Goal: Information Seeking & Learning: Find contact information

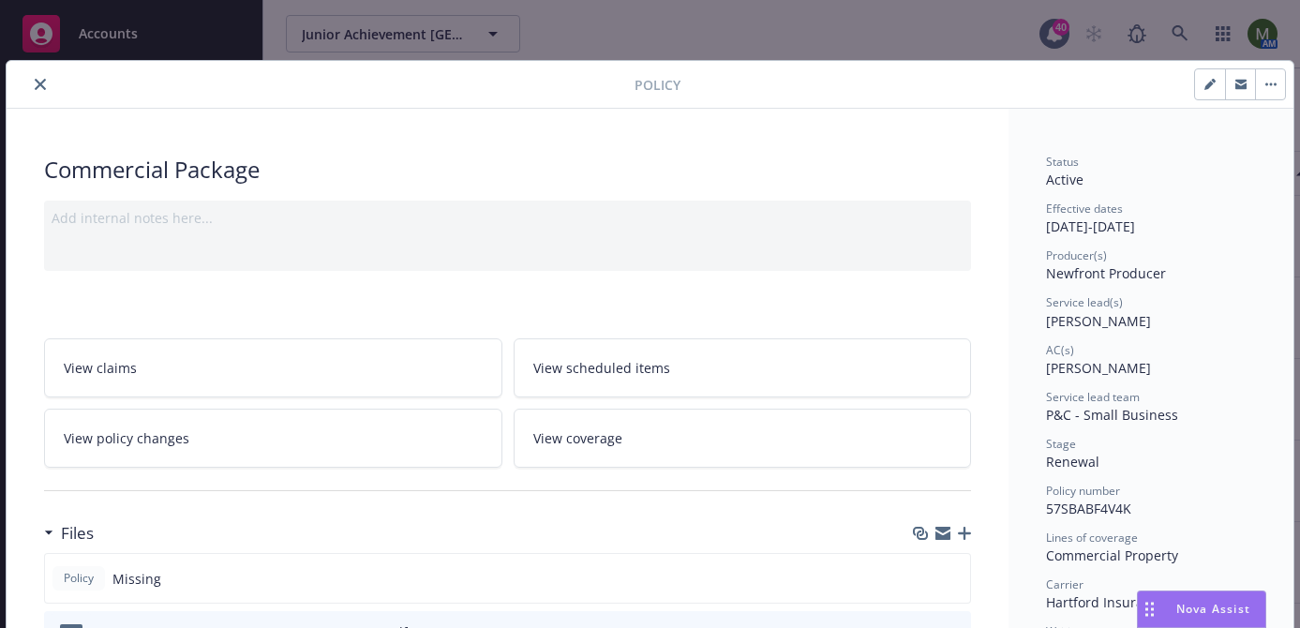
click at [45, 77] on button "close" at bounding box center [40, 84] width 22 height 22
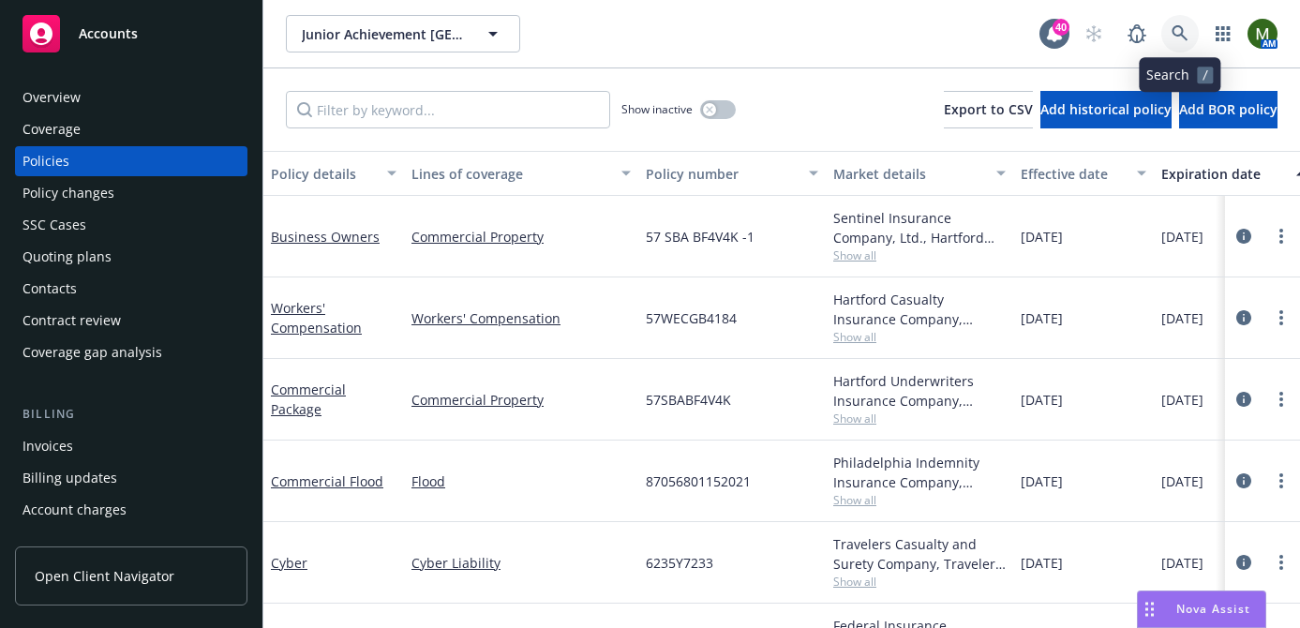
click at [1184, 35] on icon at bounding box center [1180, 33] width 17 height 17
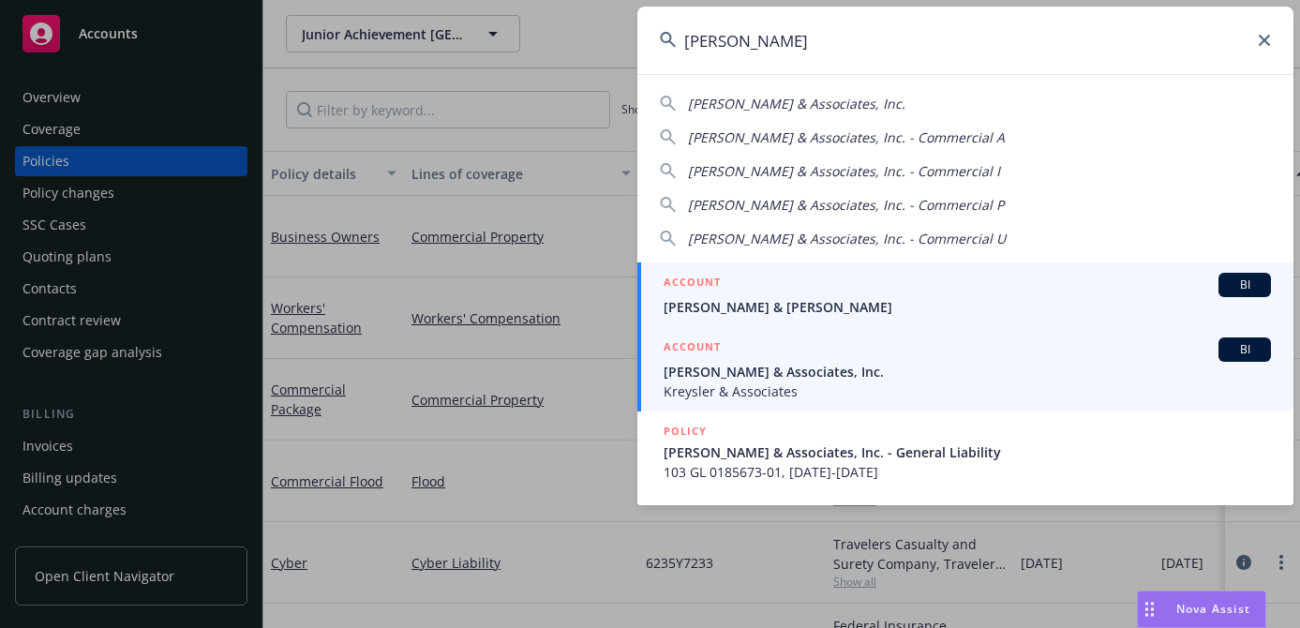
type input "william kr"
click at [750, 380] on span "[PERSON_NAME] & Associates, Inc." at bounding box center [967, 372] width 607 height 20
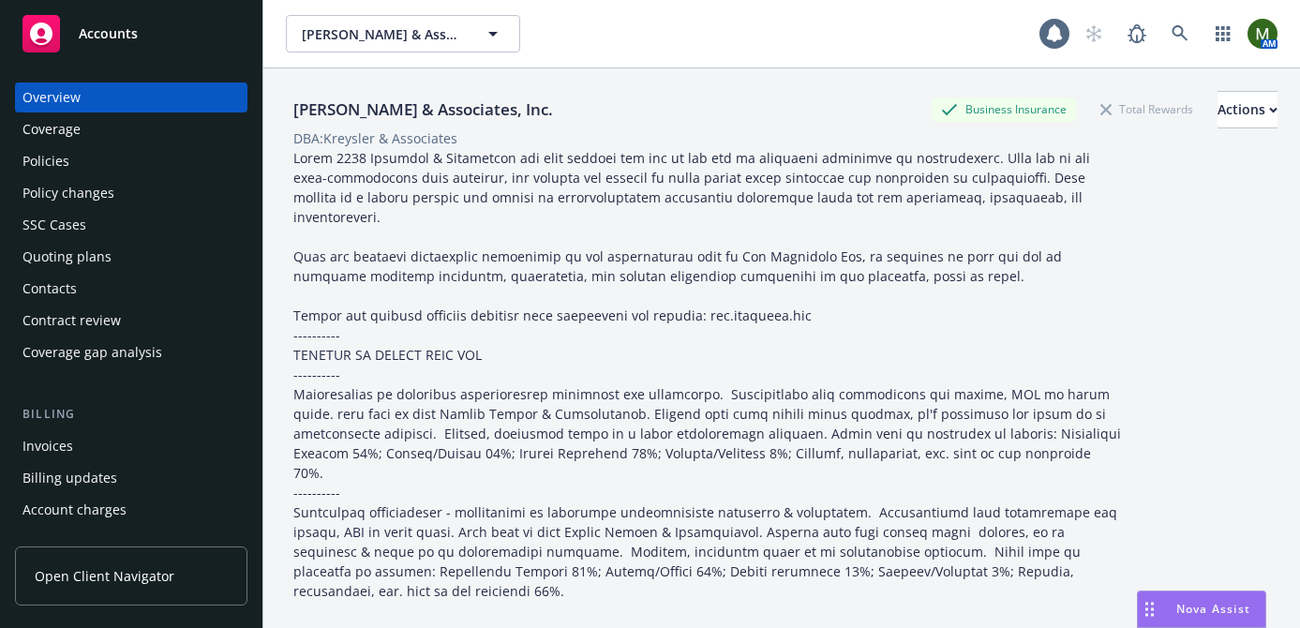
click at [72, 164] on div "Policies" at bounding box center [130, 161] width 217 height 30
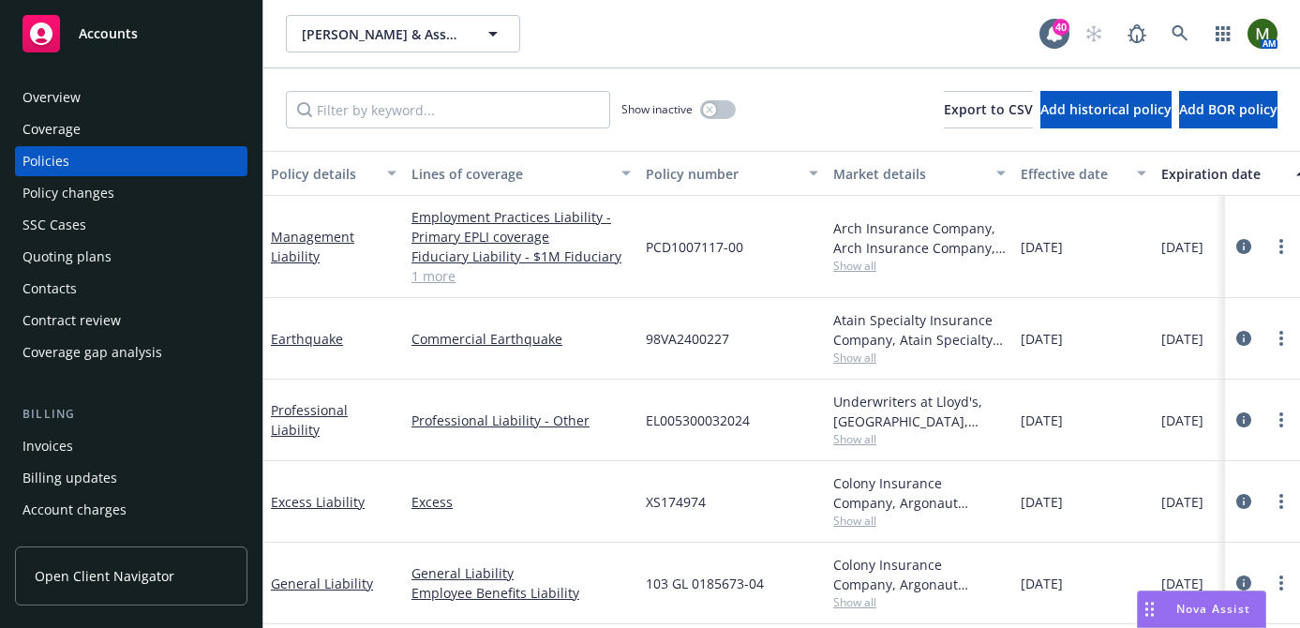
scroll to position [215, 0]
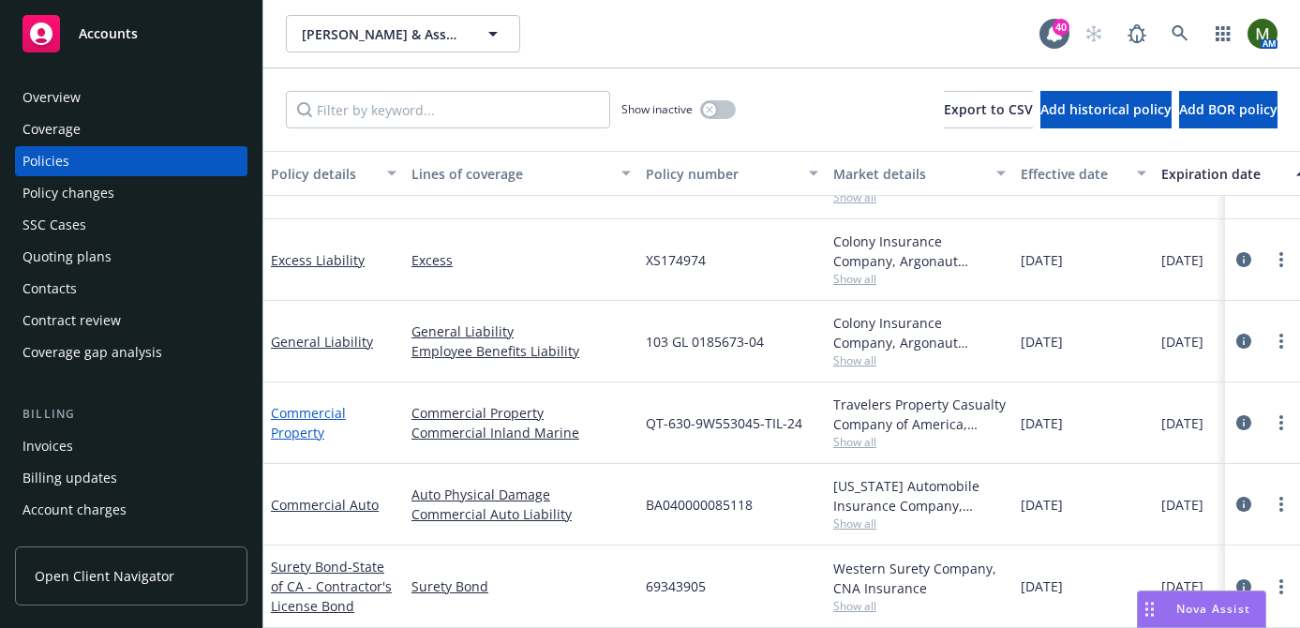
click at [320, 407] on link "Commercial Property" at bounding box center [308, 422] width 75 height 37
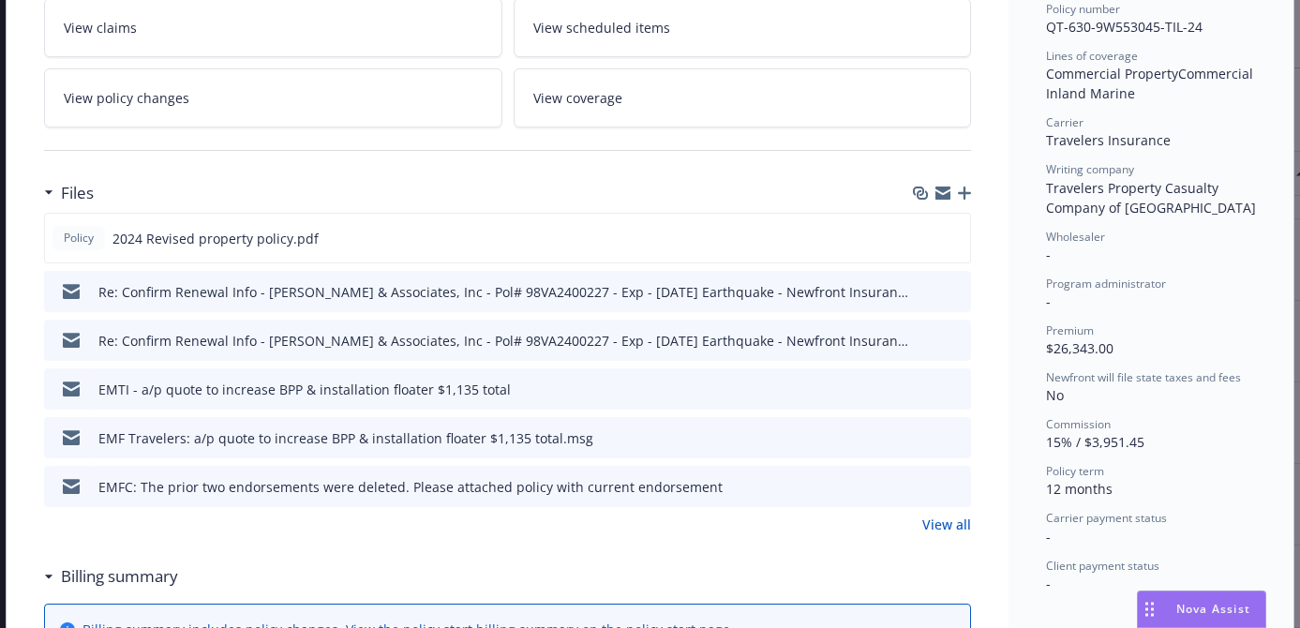
scroll to position [483, 0]
click at [954, 384] on icon "preview file" at bounding box center [953, 387] width 17 height 13
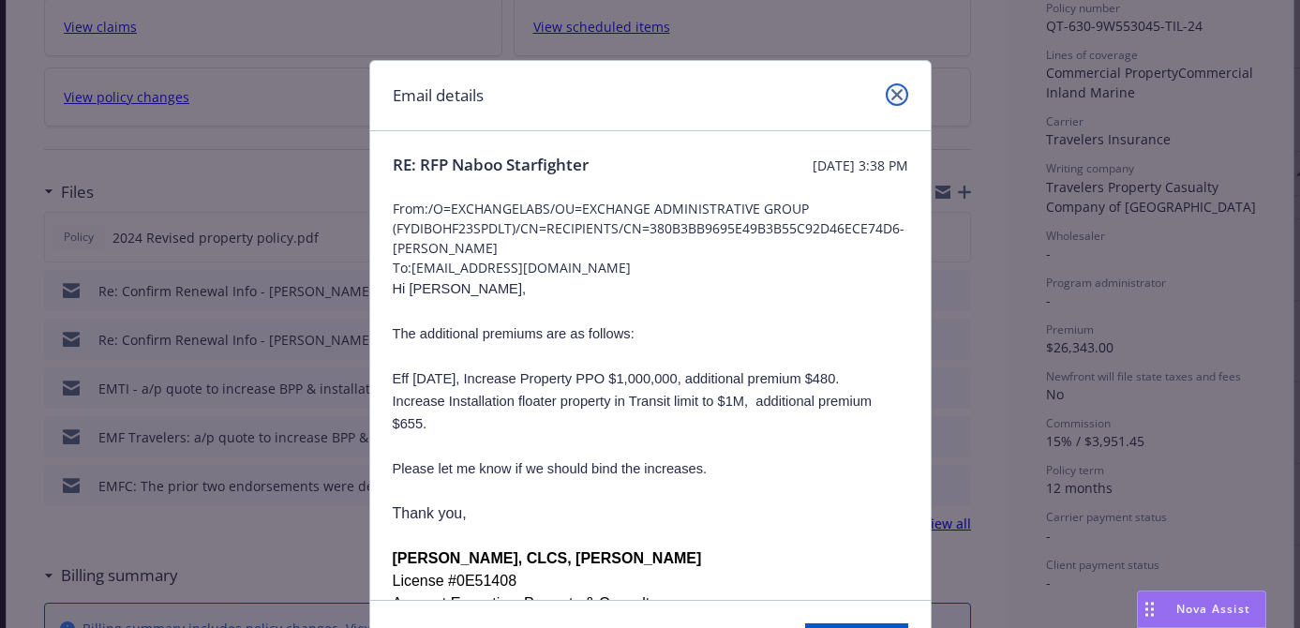
click at [895, 96] on icon "close" at bounding box center [896, 94] width 11 height 11
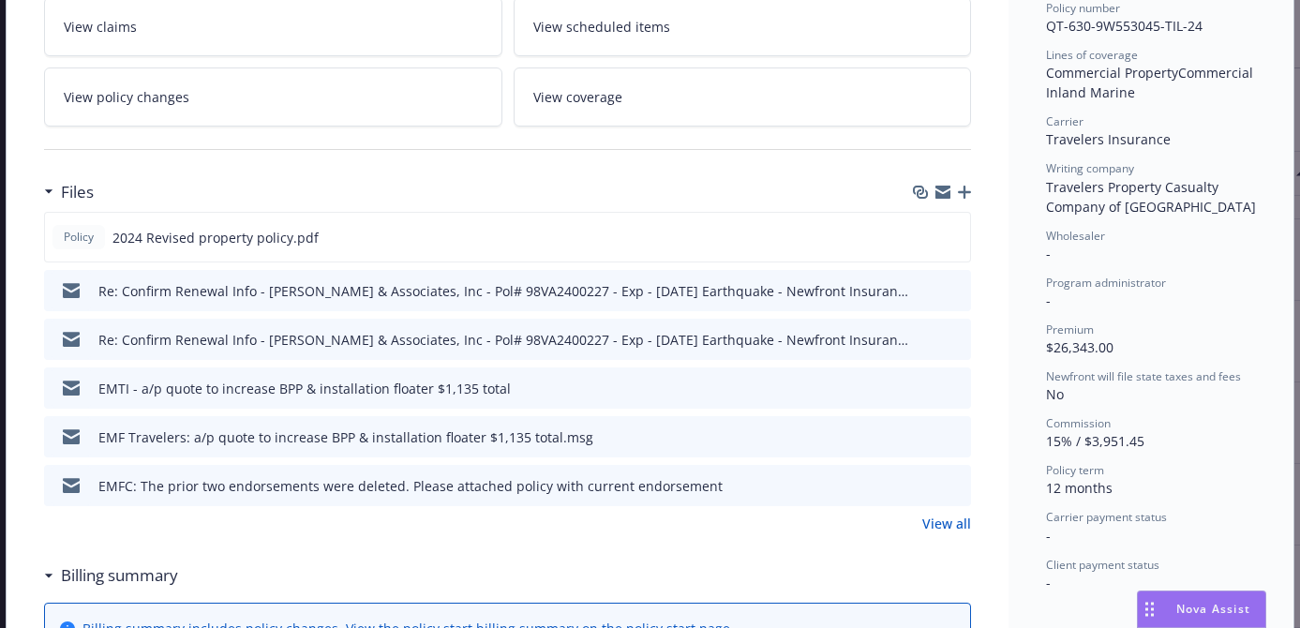
click at [940, 524] on link "View all" at bounding box center [946, 524] width 49 height 20
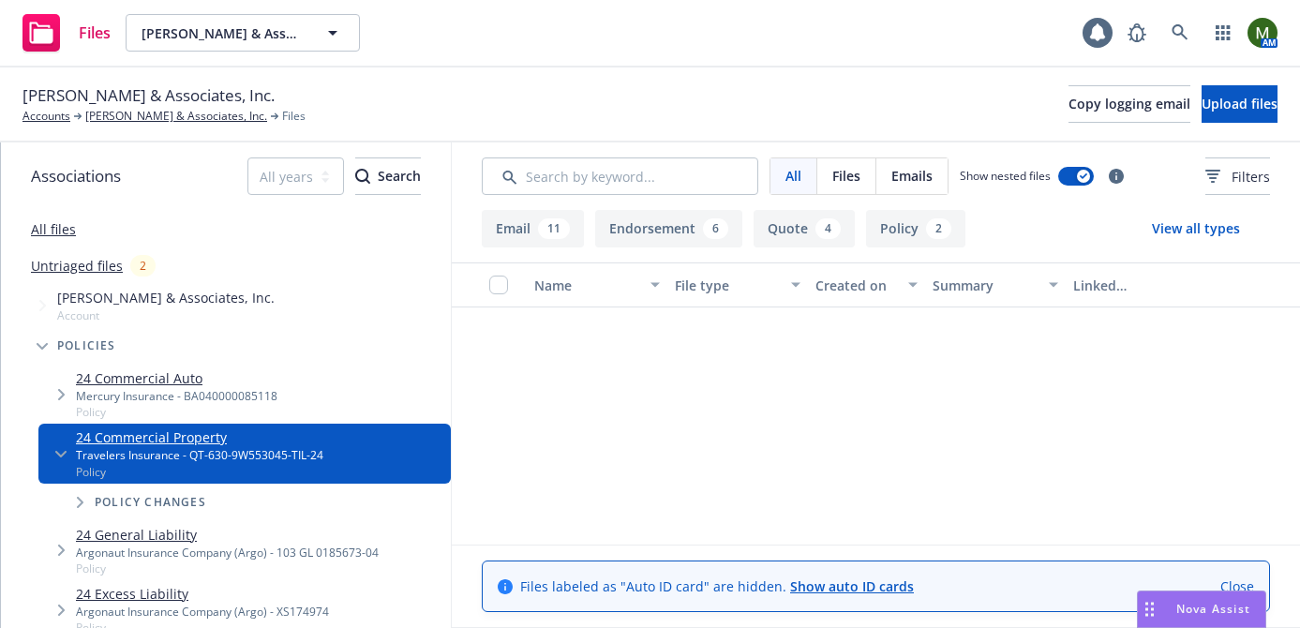
scroll to position [1664, 0]
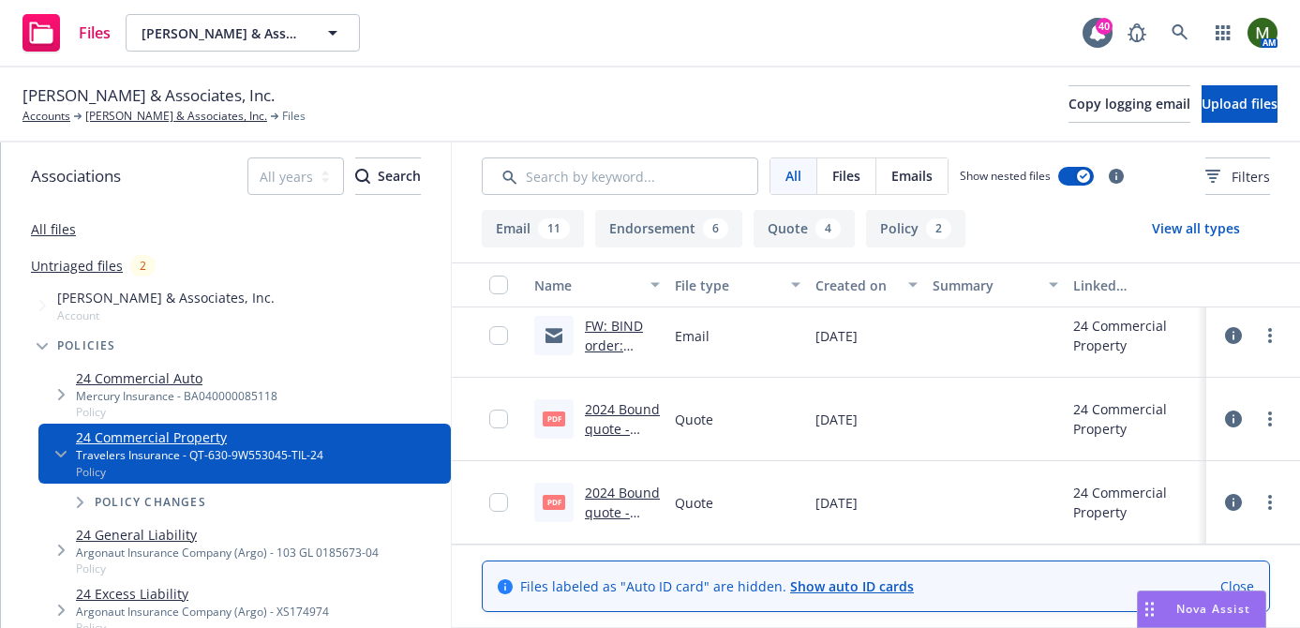
click at [626, 410] on link "2024 Bound quote - IM.pdf" at bounding box center [622, 428] width 75 height 57
click at [195, 113] on link "[PERSON_NAME] & Associates, Inc." at bounding box center [176, 116] width 182 height 17
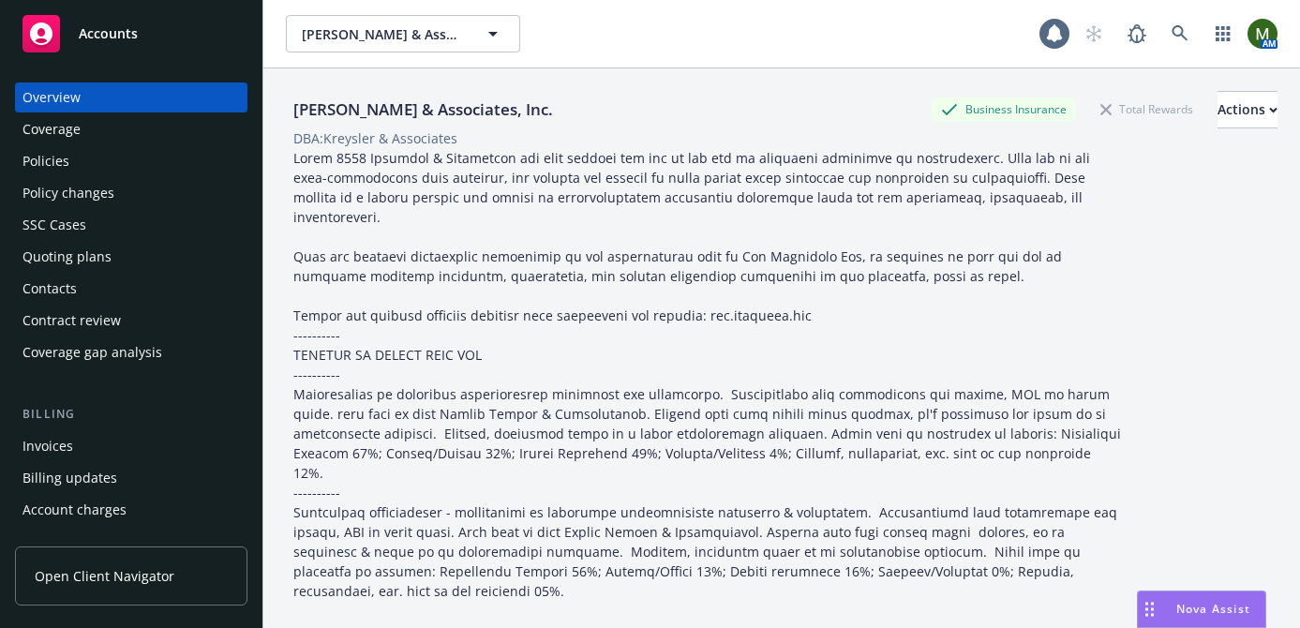
click at [82, 157] on div "Policies" at bounding box center [130, 161] width 217 height 30
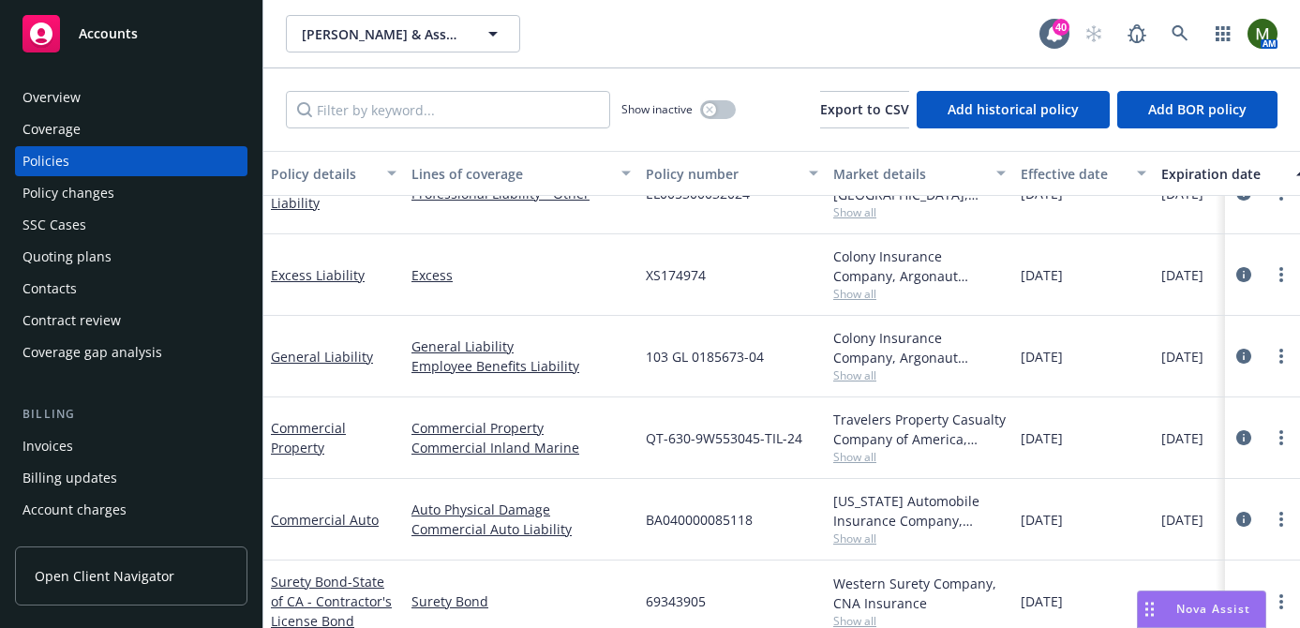
scroll to position [202, 0]
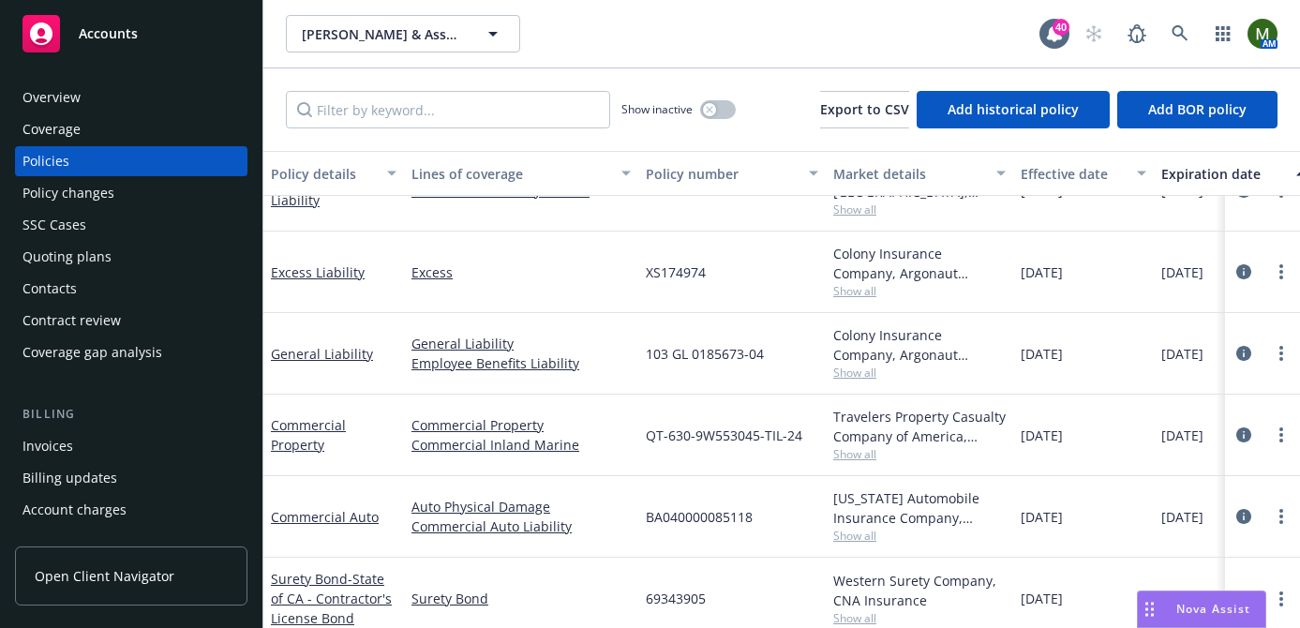
click at [706, 435] on span "QT-630-9W553045-TIL-24" at bounding box center [724, 436] width 157 height 20
copy span "QT-630-9W553045-TIL-24"
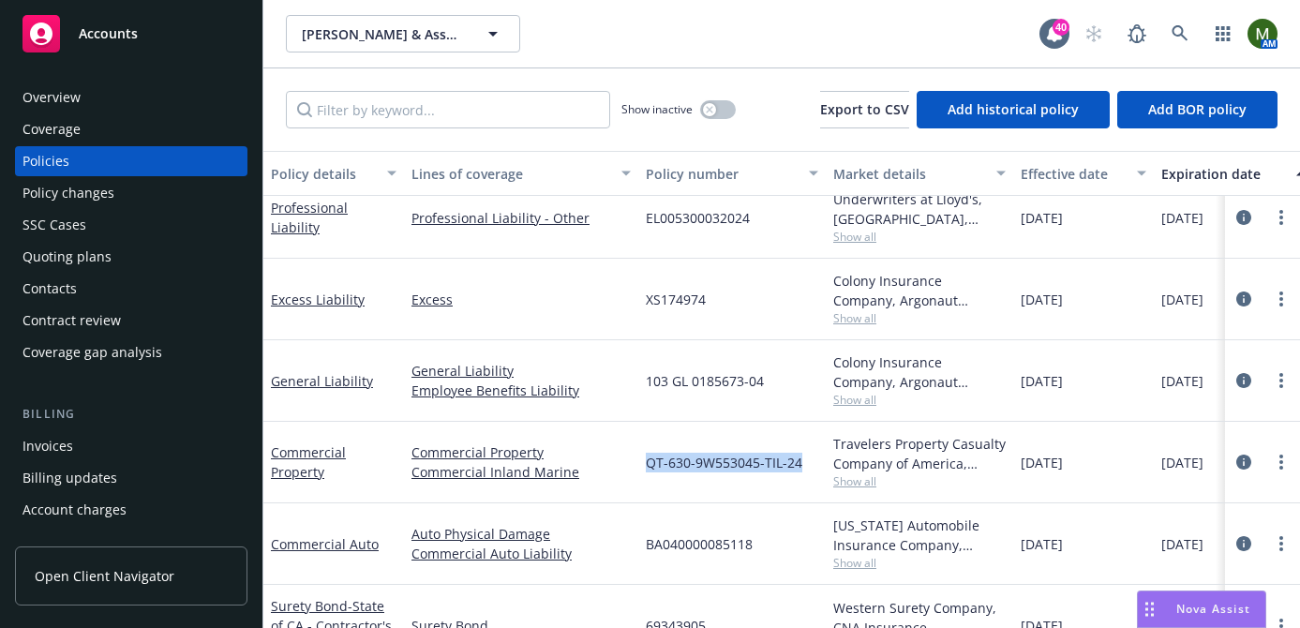
scroll to position [88, 0]
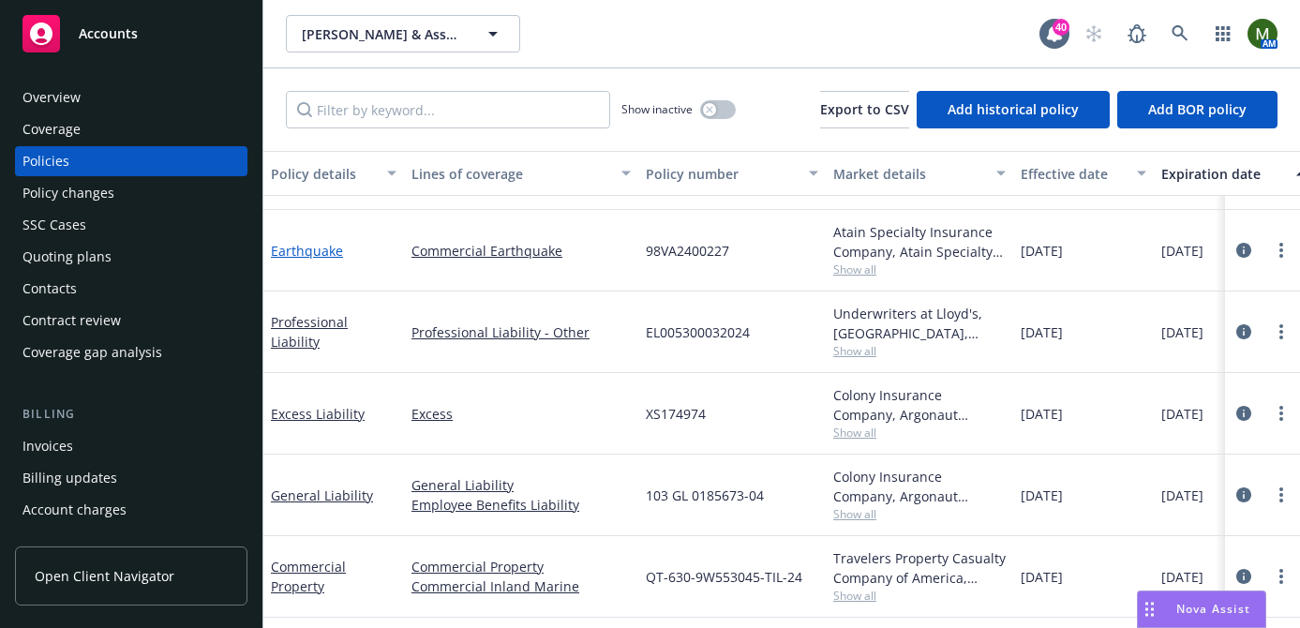
click at [307, 255] on link "Earthquake" at bounding box center [307, 251] width 72 height 18
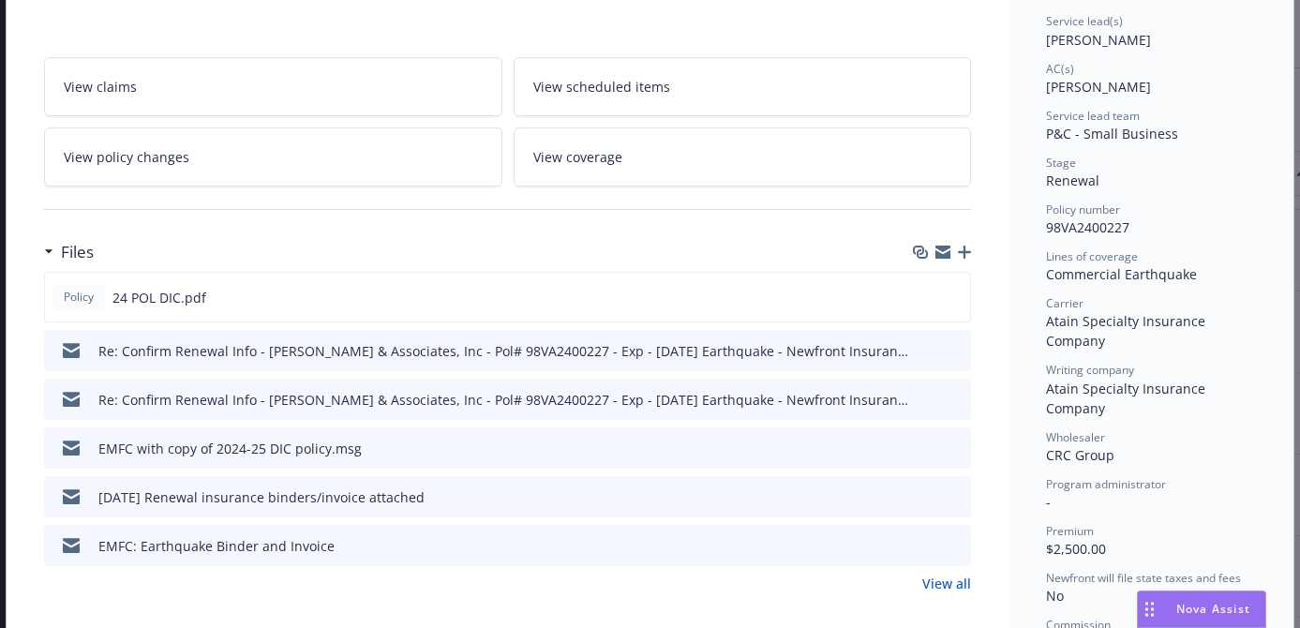
scroll to position [286, 0]
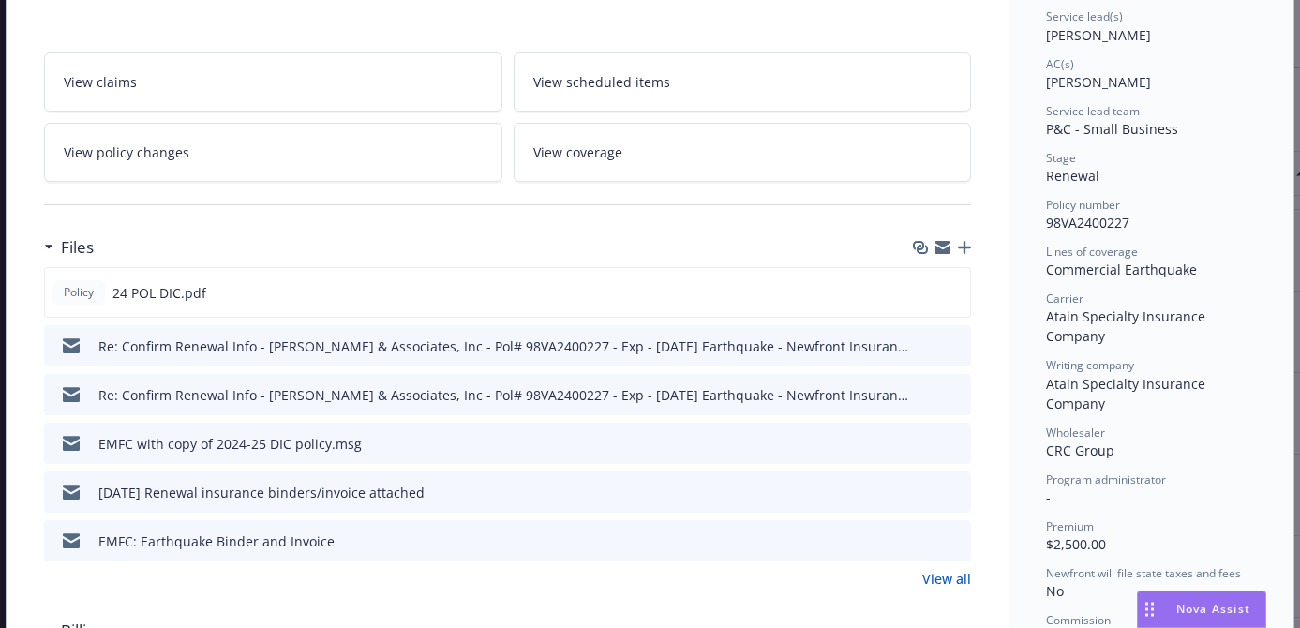
click at [942, 575] on link "View all" at bounding box center [946, 579] width 49 height 20
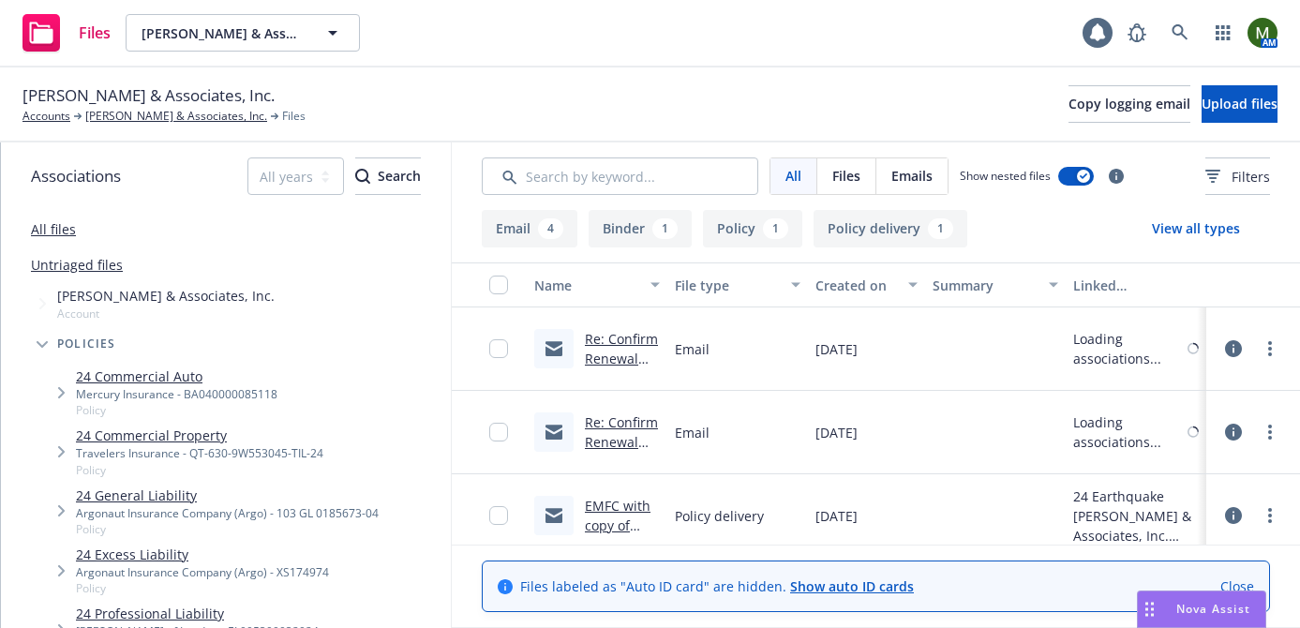
scroll to position [344, 0]
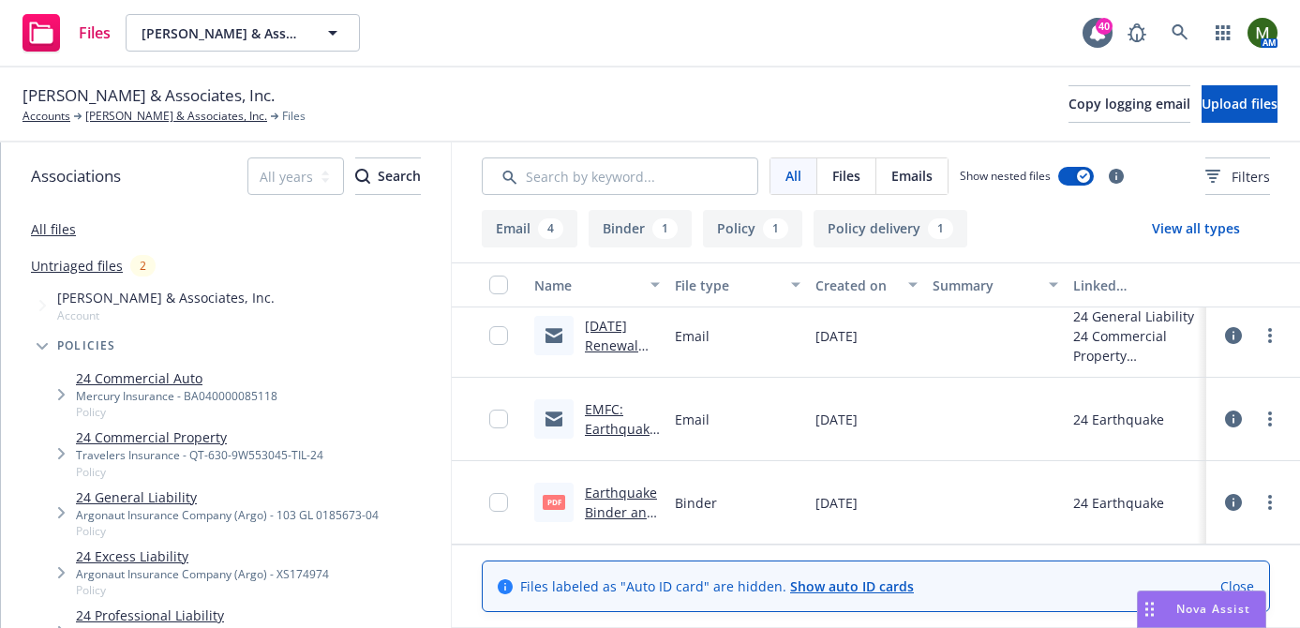
click at [623, 433] on link "EMFC: Earthquake Binder and Invoice" at bounding box center [621, 438] width 72 height 77
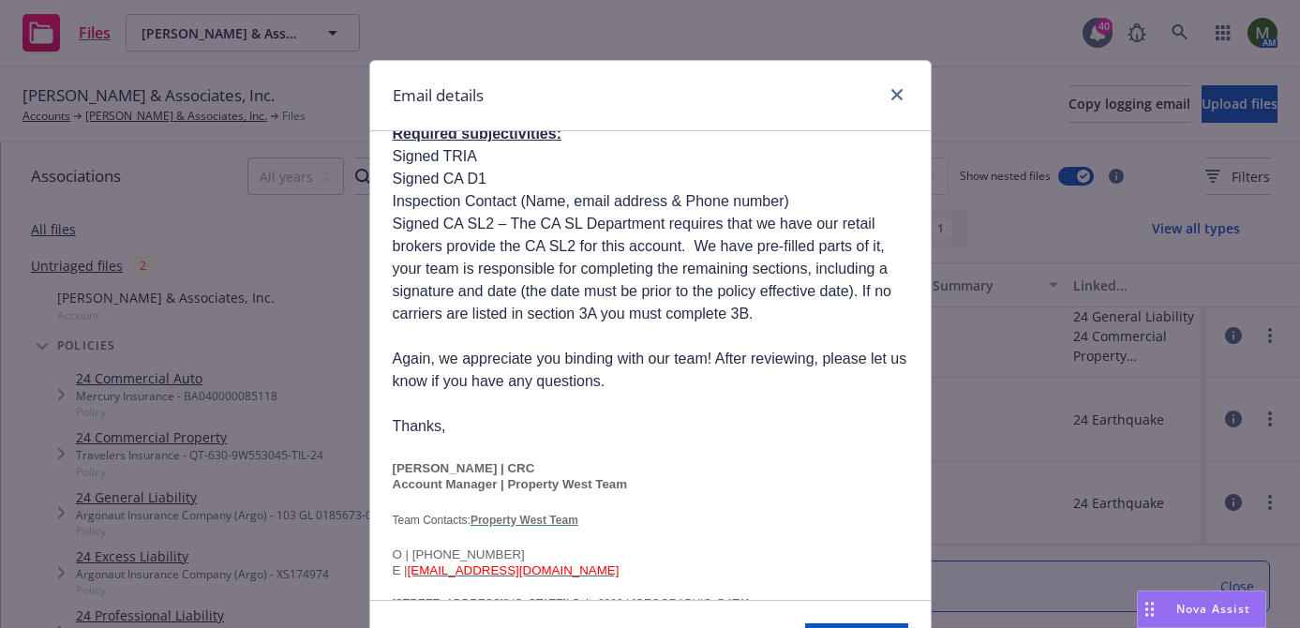
scroll to position [0, 0]
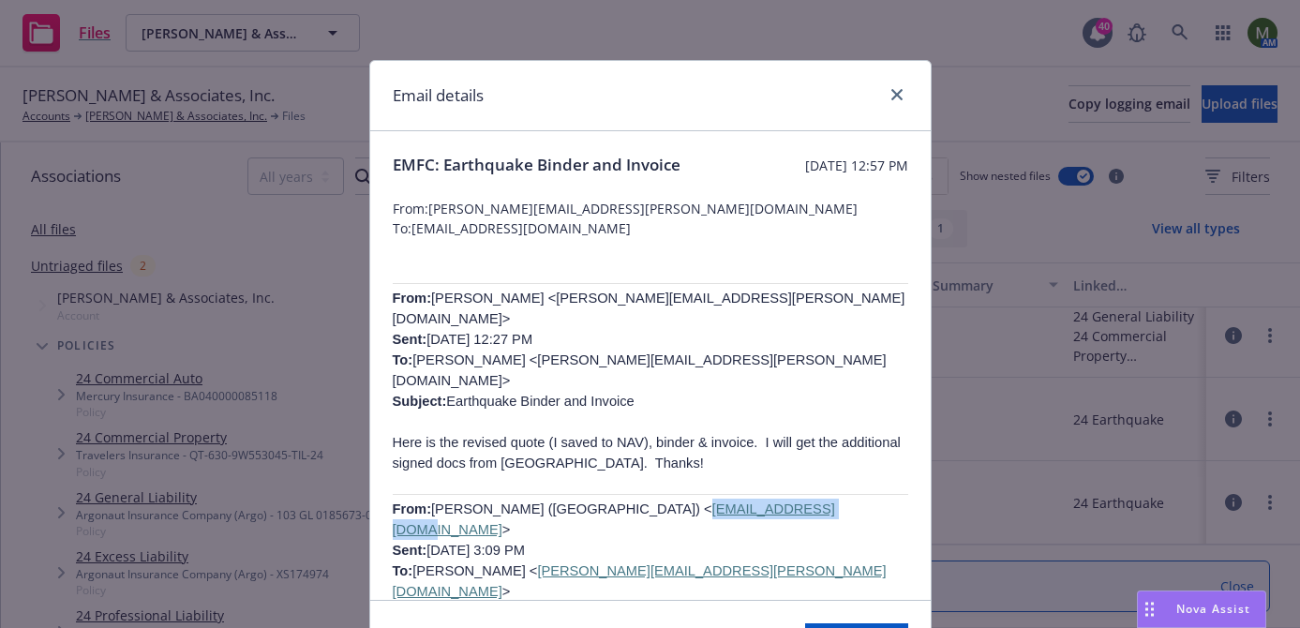
drag, startPoint x: 687, startPoint y: 469, endPoint x: 548, endPoint y: 466, distance: 138.8
click at [548, 502] on span "Mark Filice (CA) < MFilice@crcgroup.com > Sent: Wednesday, October 2, 2024 3:09…" at bounding box center [640, 581] width 494 height 159
copy link "MFilice@crcgroup.com"
